Goal: Information Seeking & Learning: Learn about a topic

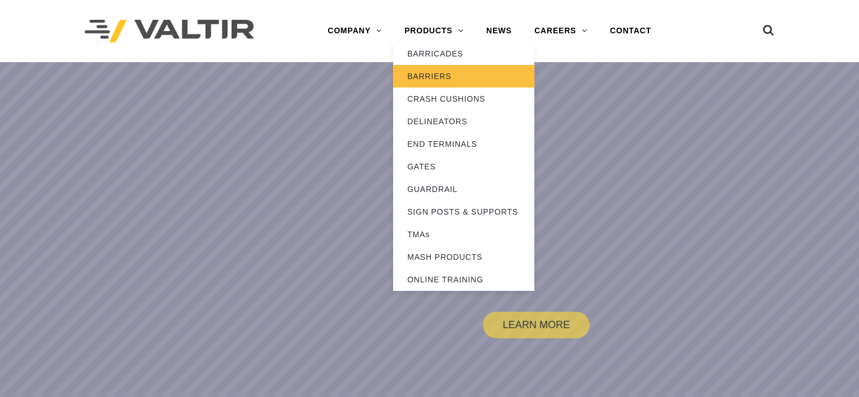
click at [451, 75] on link "BARRIERS" at bounding box center [463, 76] width 141 height 23
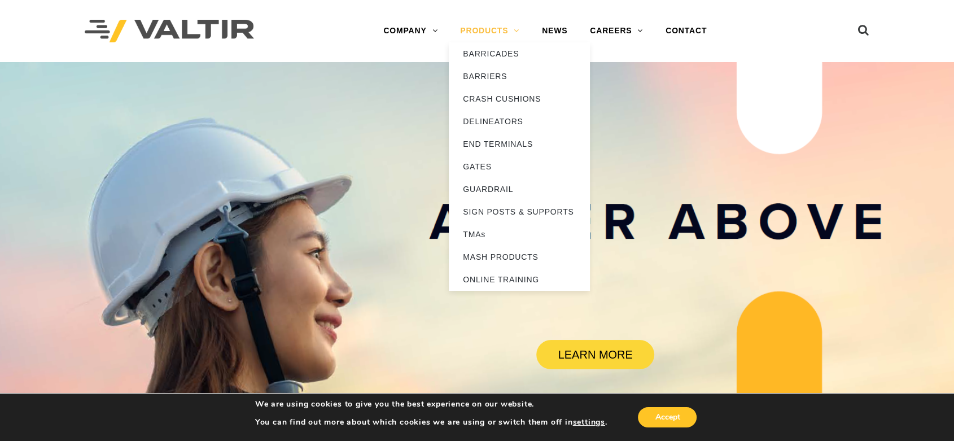
click at [463, 26] on link "PRODUCTS" at bounding box center [490, 31] width 82 height 23
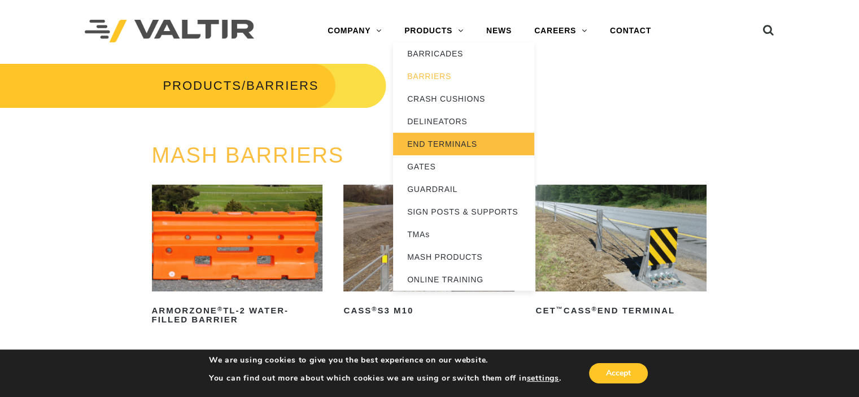
click at [437, 142] on link "END TERMINALS" at bounding box center [463, 144] width 141 height 23
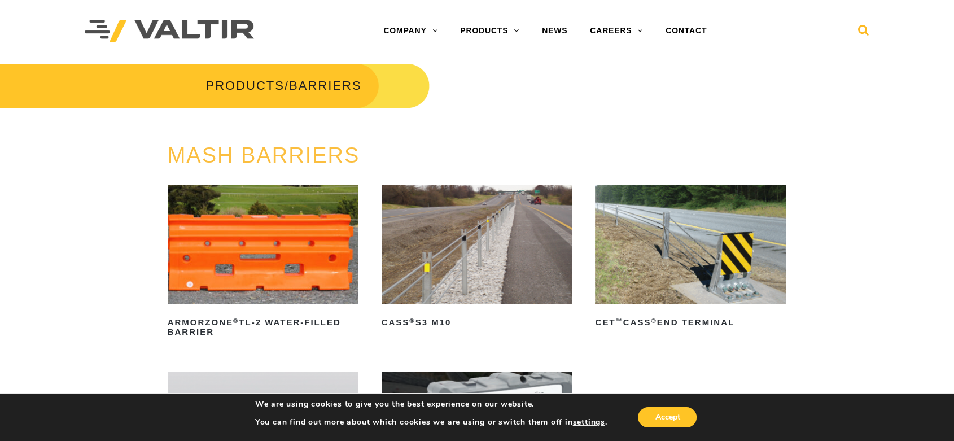
click at [858, 23] on link at bounding box center [863, 28] width 11 height 20
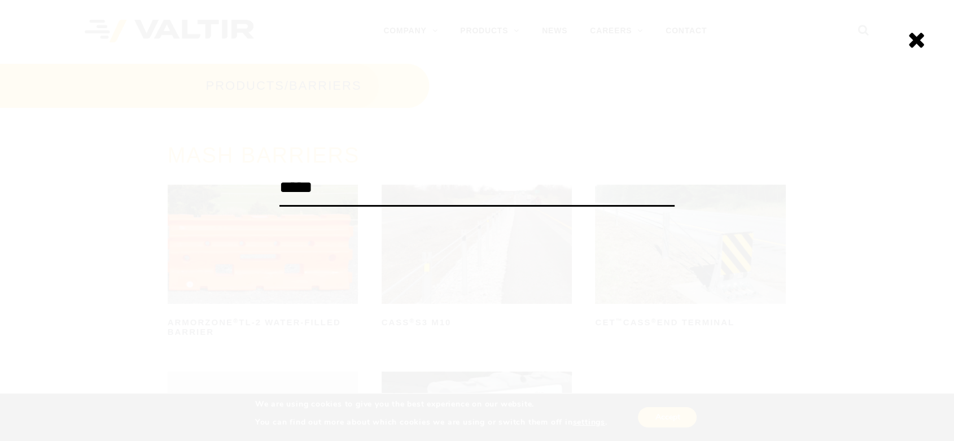
type input "*****"
click input "******" at bounding box center [0, 0] width 0 height 0
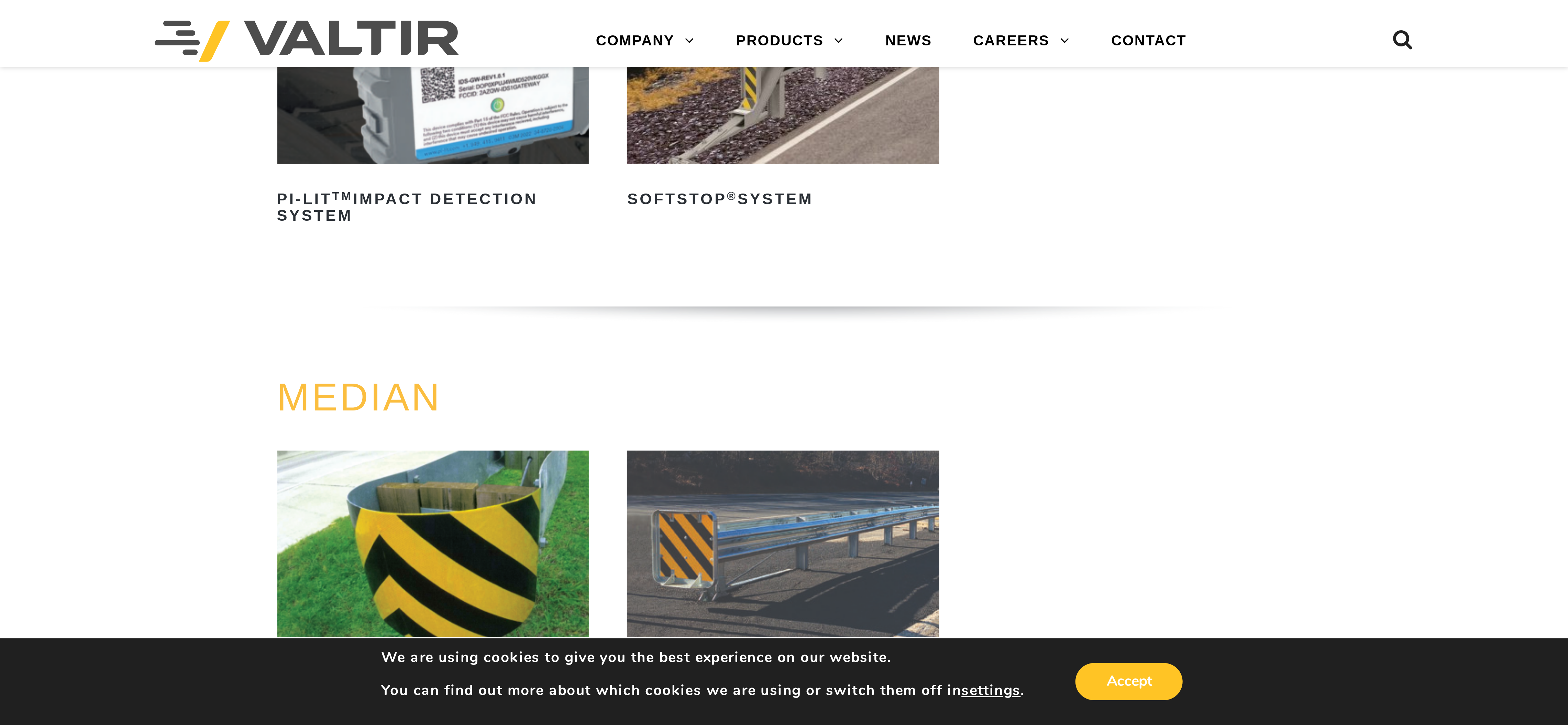
scroll to position [321, 0]
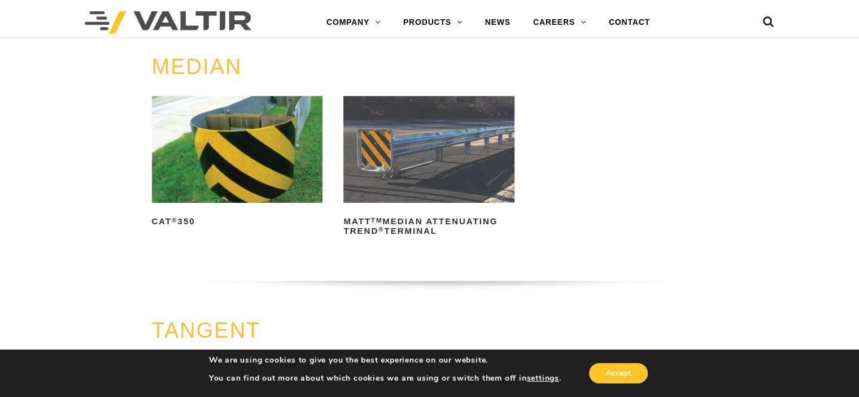
click at [272, 161] on img at bounding box center [237, 149] width 171 height 107
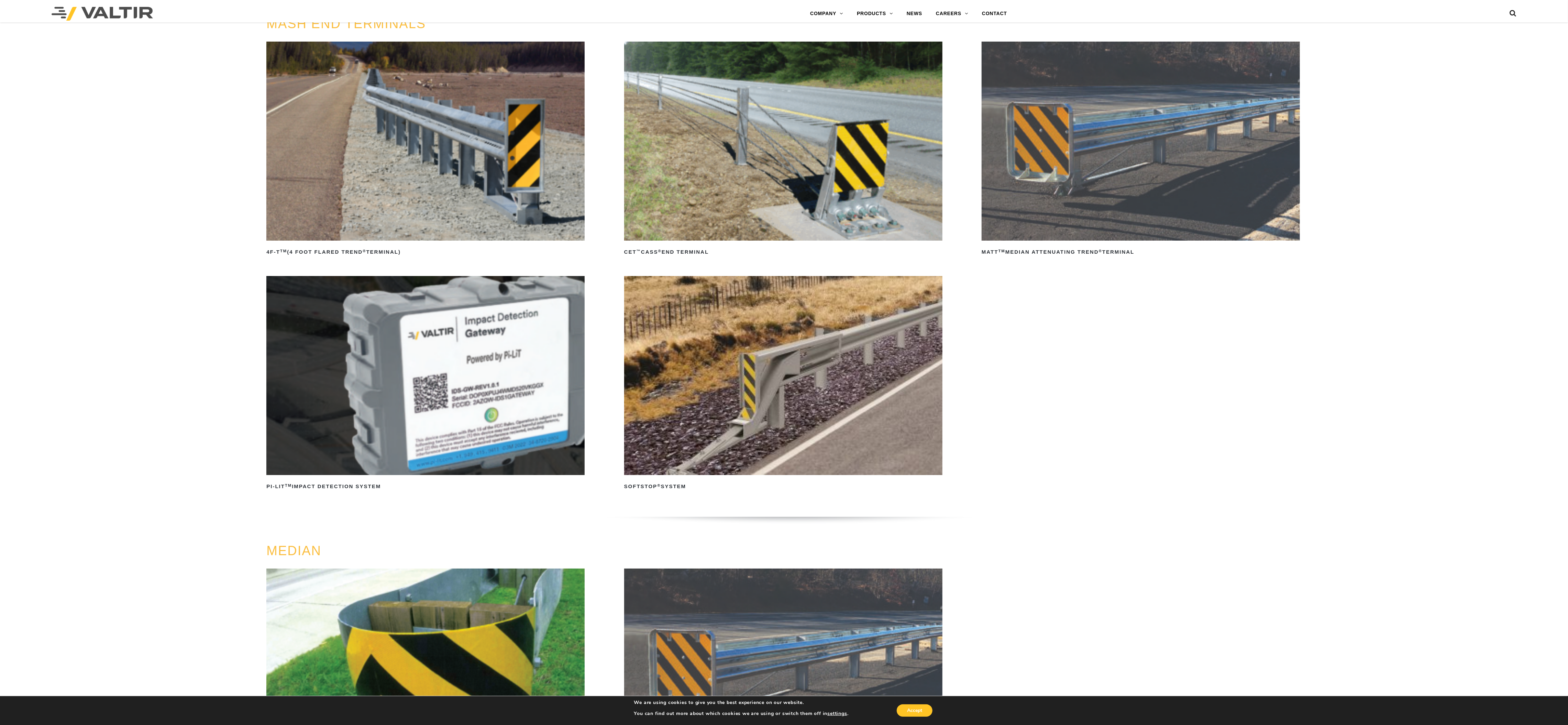
scroll to position [0, 0]
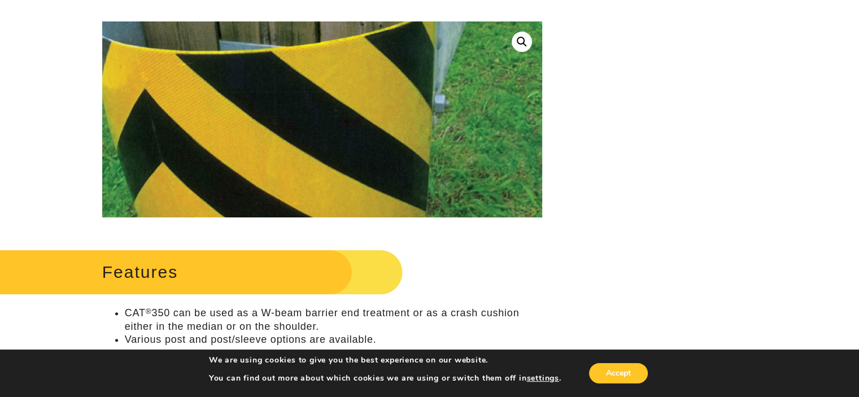
scroll to position [301, 0]
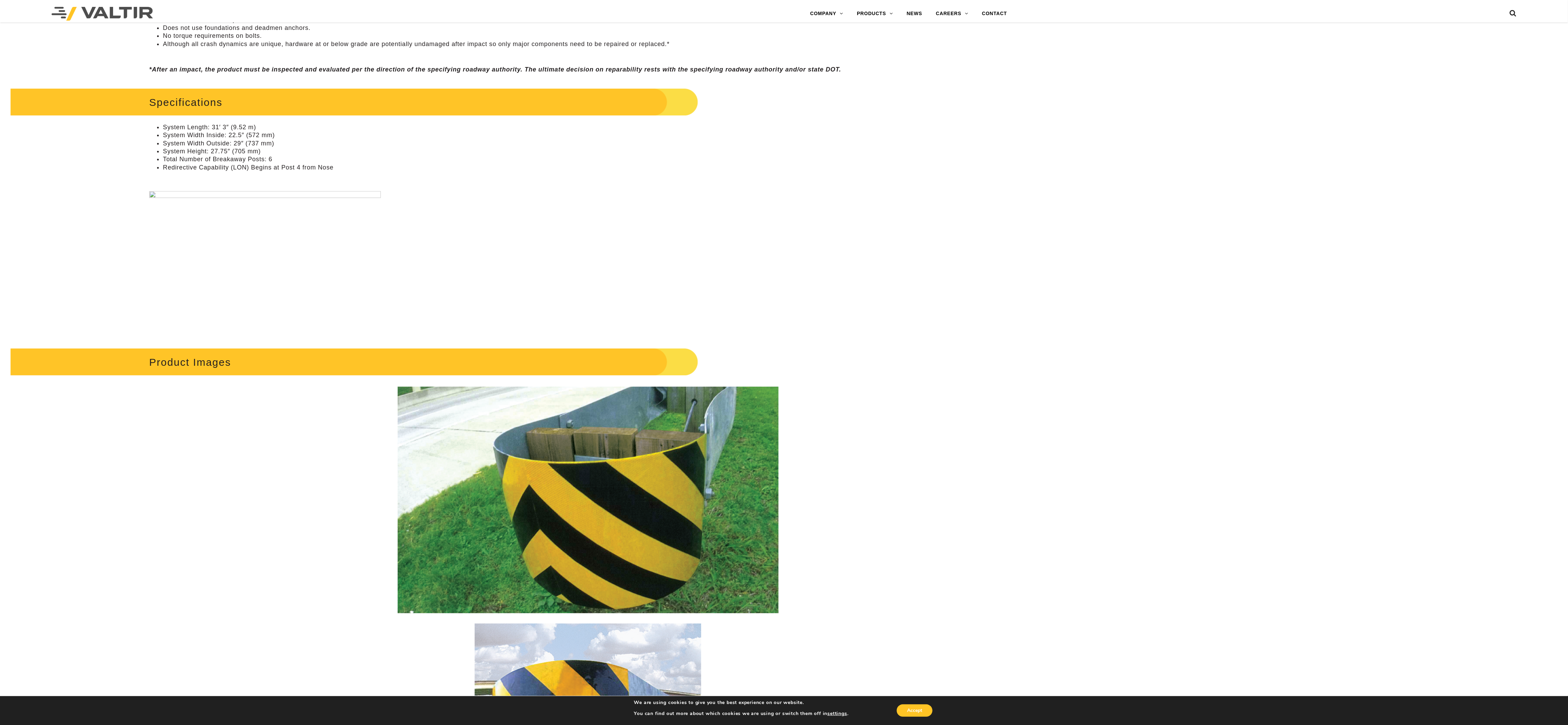
scroll to position [653, 0]
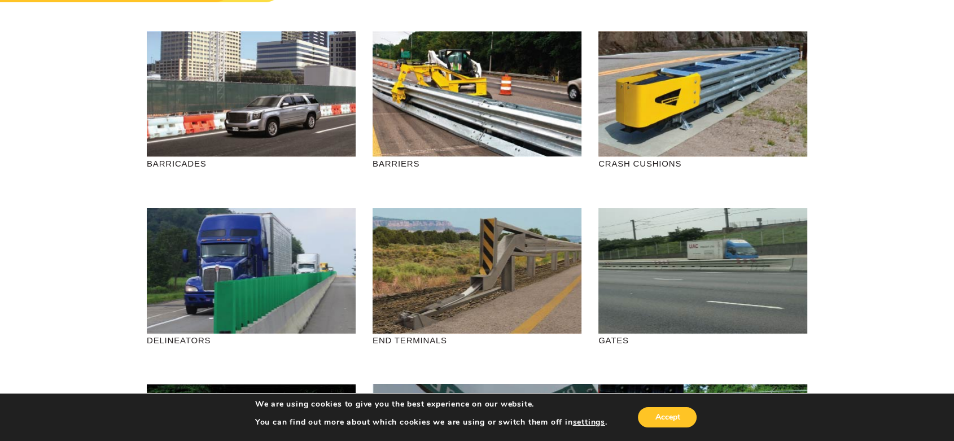
scroll to position [84, 0]
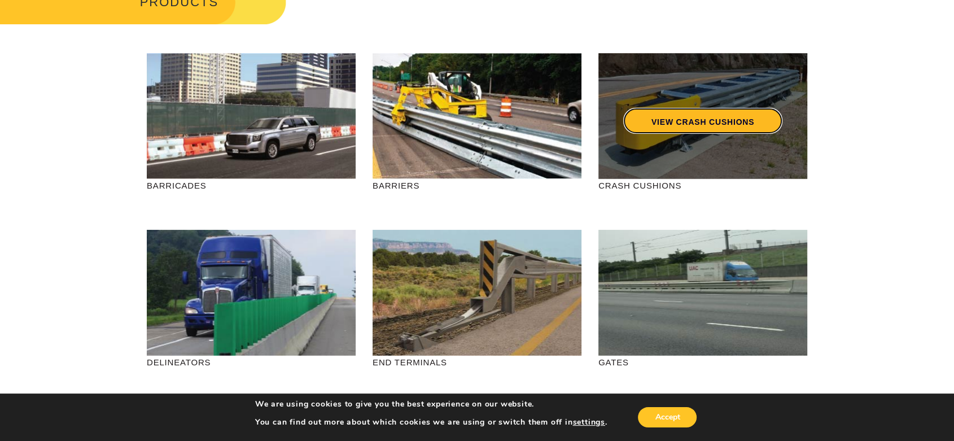
click at [700, 124] on link "VIEW CRASH CUSHIONS" at bounding box center [702, 121] width 159 height 26
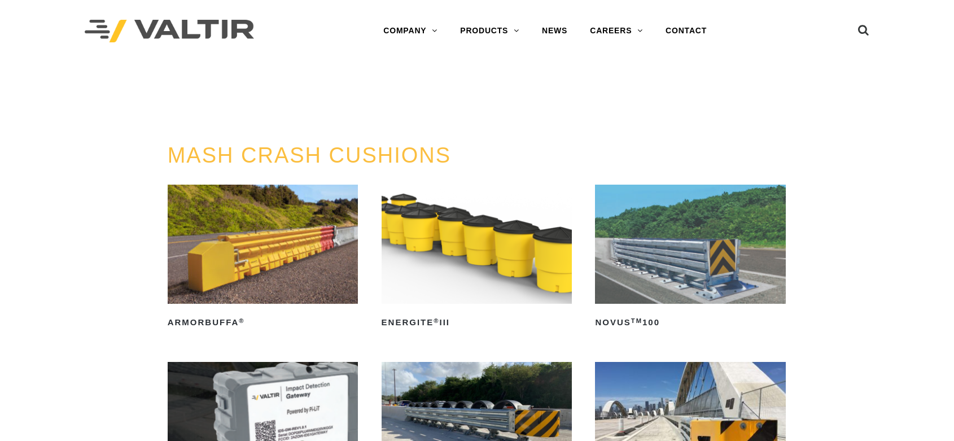
click at [680, 166] on h3 "MASH CRASH CUSHIONS" at bounding box center [477, 156] width 619 height 24
